Goal: Find specific page/section: Find specific page/section

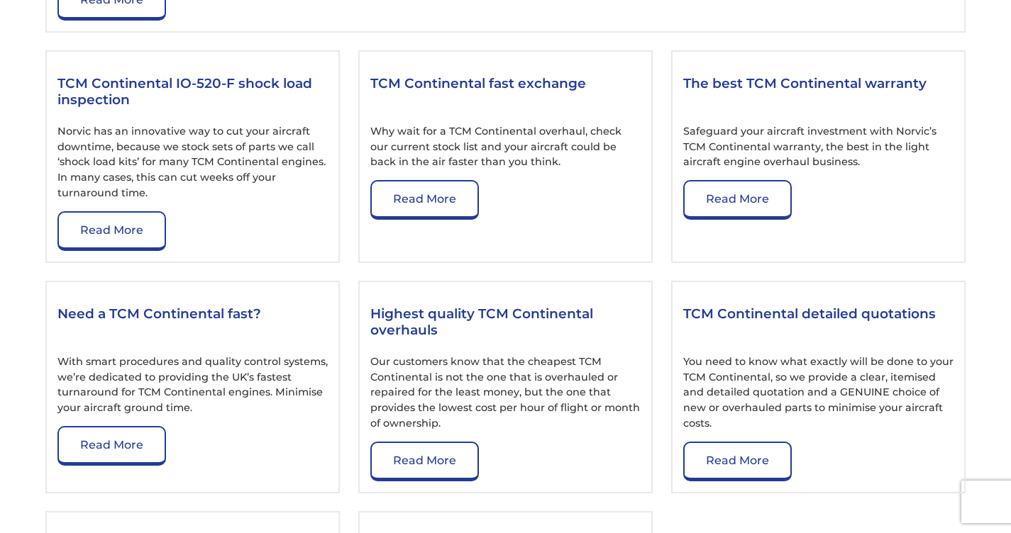
scroll to position [1782, 0]
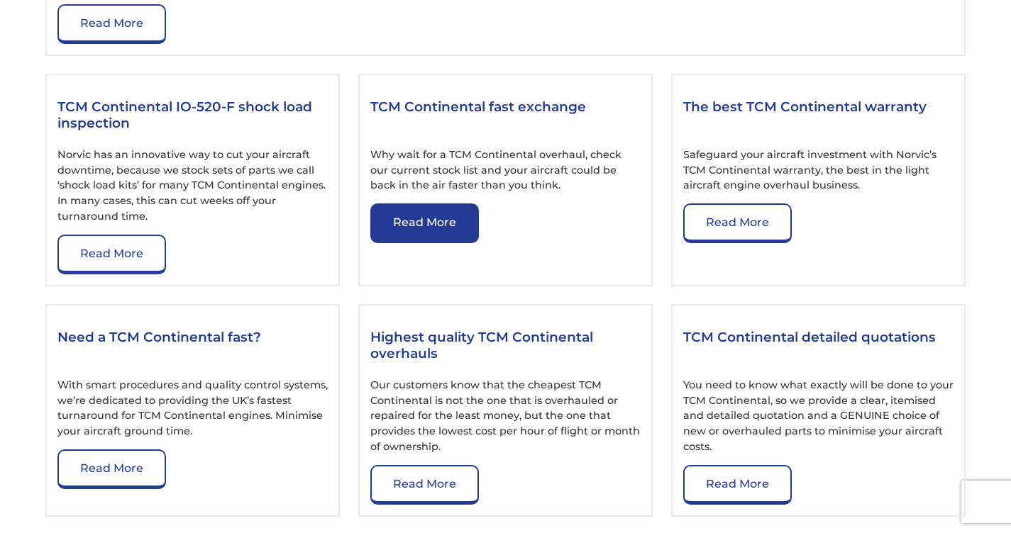
click at [430, 221] on link "Read More" at bounding box center [424, 224] width 109 height 40
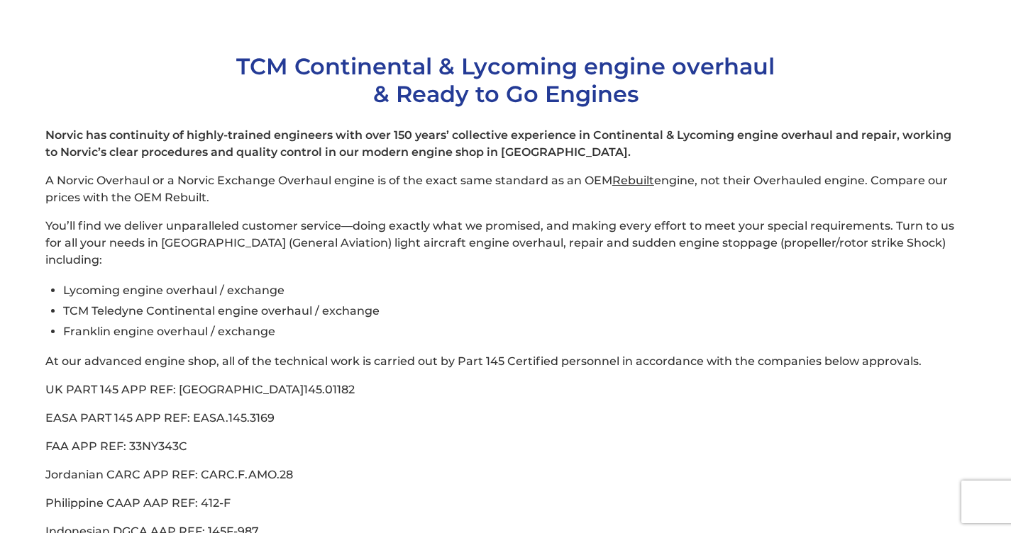
scroll to position [355, 0]
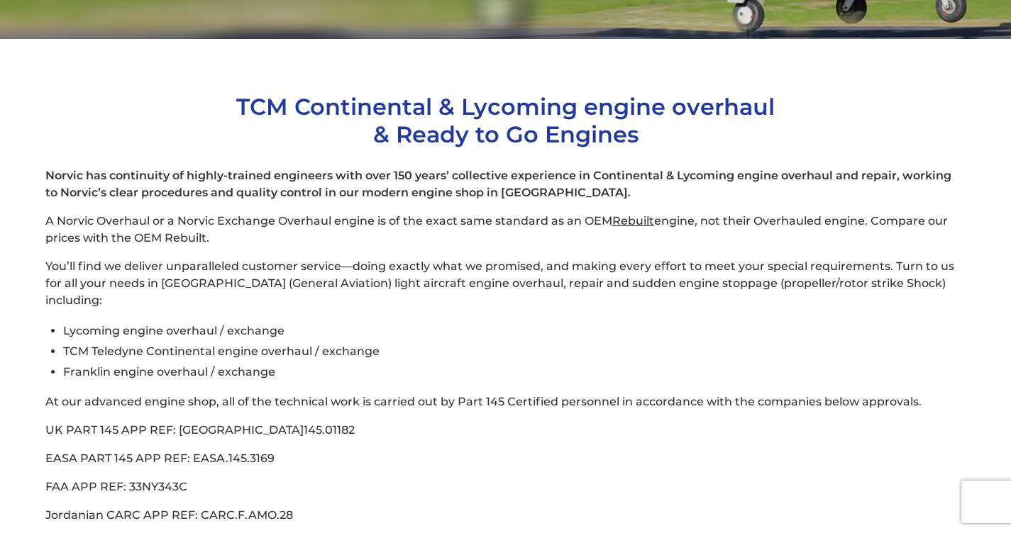
click at [190, 341] on li "TCM Teledyne Continental engine overhaul / exchange" at bounding box center [514, 351] width 902 height 21
click at [165, 341] on li "TCM Teledyne Continental engine overhaul / exchange" at bounding box center [514, 351] width 902 height 21
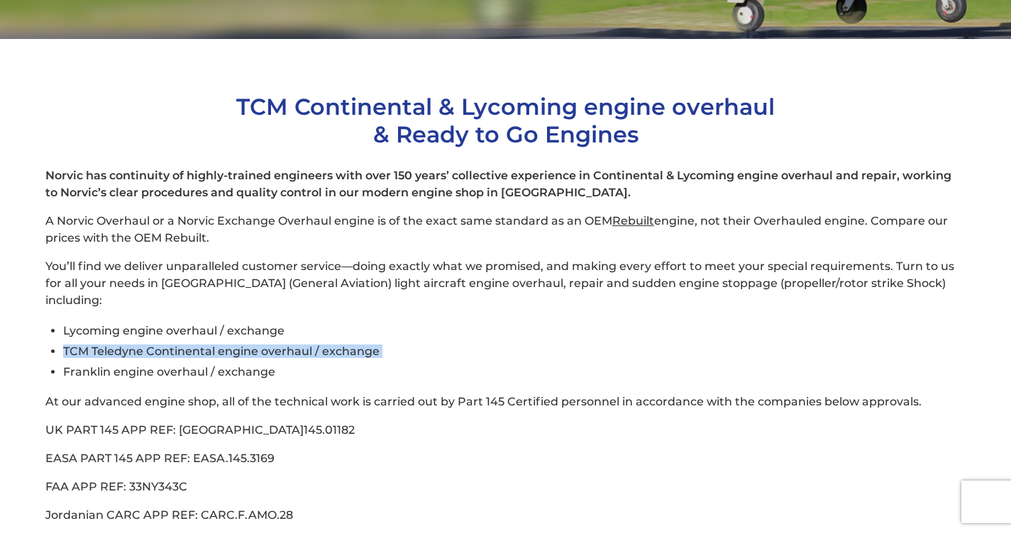
click at [165, 341] on li "TCM Teledyne Continental engine overhaul / exchange" at bounding box center [514, 351] width 902 height 21
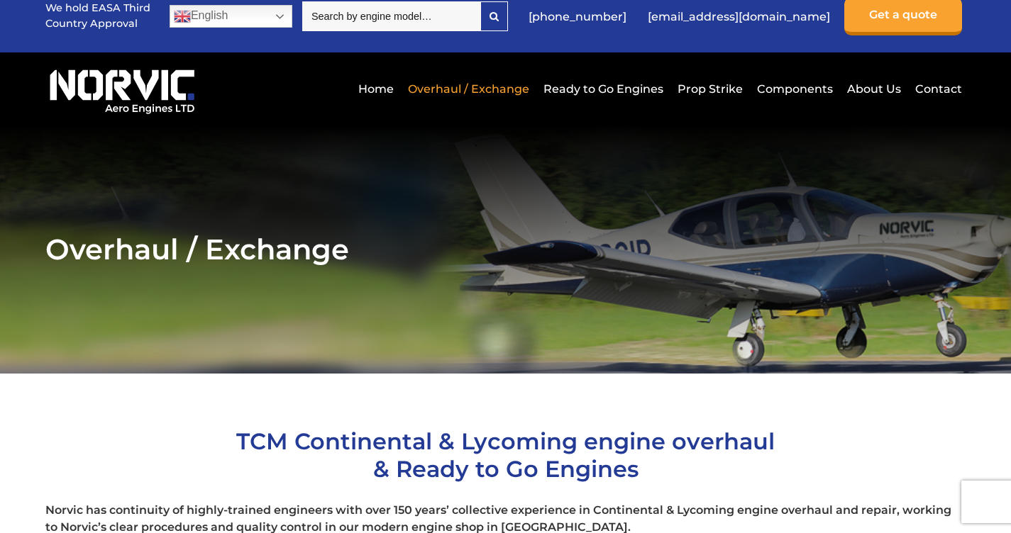
scroll to position [0, 0]
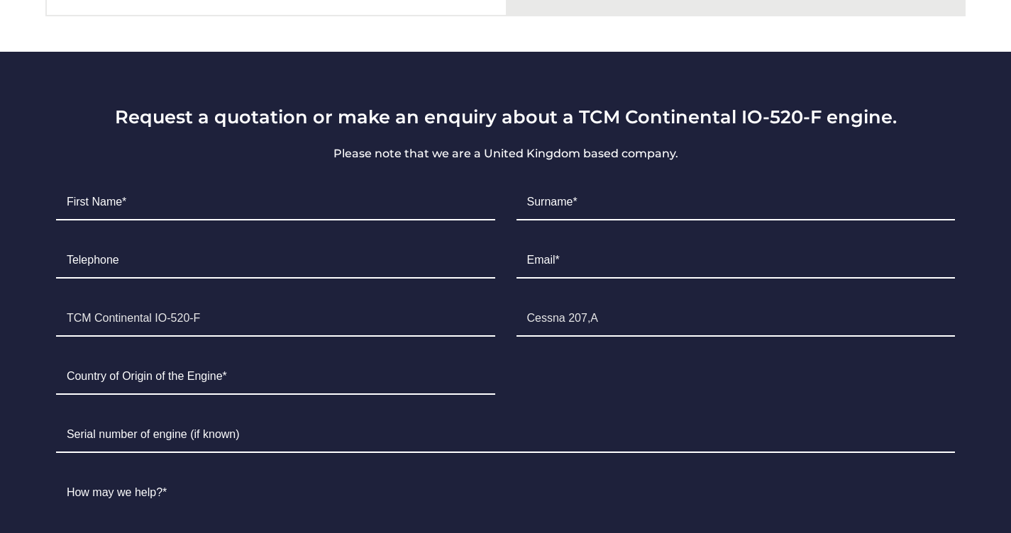
scroll to position [851, 0]
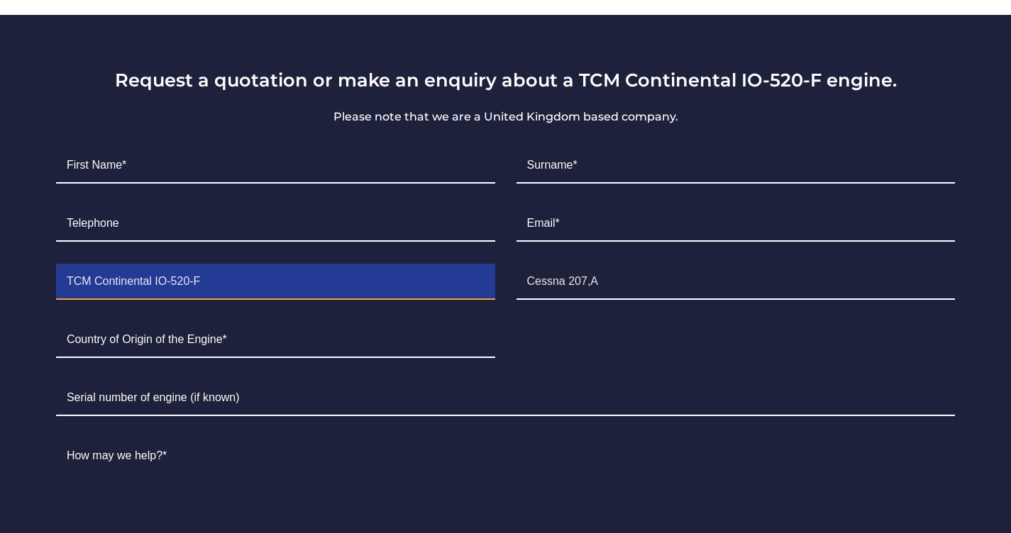
click at [166, 280] on input "TCM Continental IO-520-F" at bounding box center [275, 282] width 439 height 35
click at [116, 277] on input "TCM Continental IO-520-F" at bounding box center [275, 282] width 439 height 35
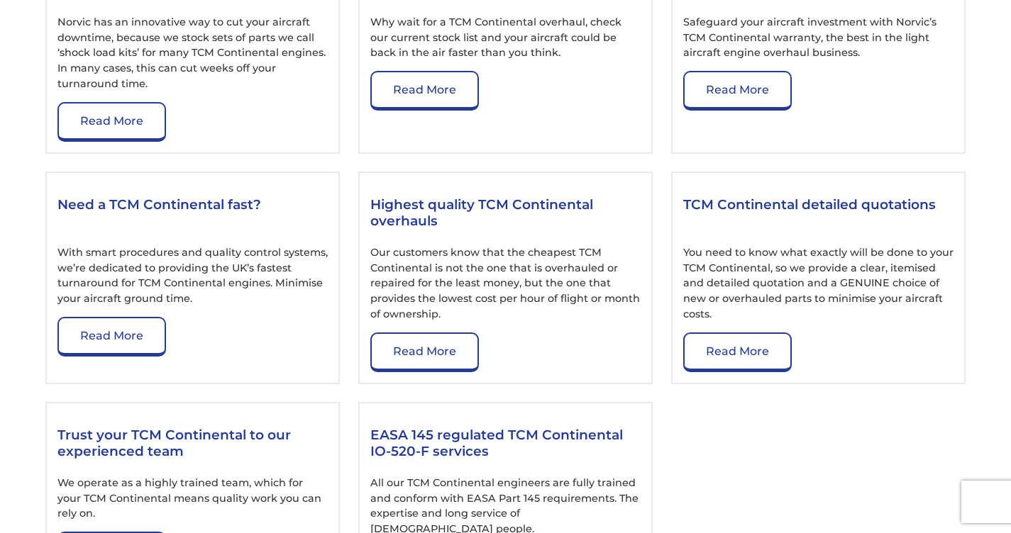
scroll to position [1986, 0]
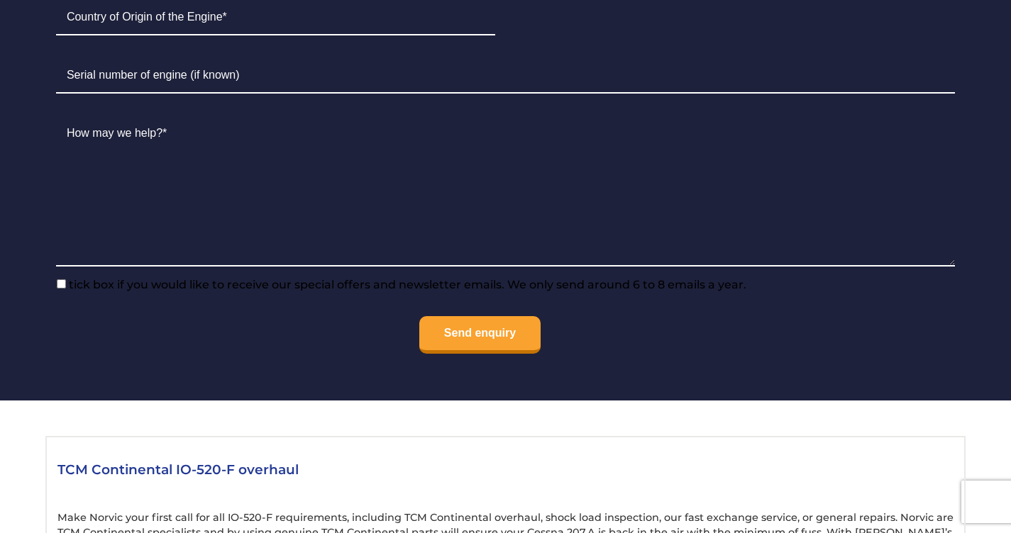
scroll to position [921, 0]
